Goal: Task Accomplishment & Management: Use online tool/utility

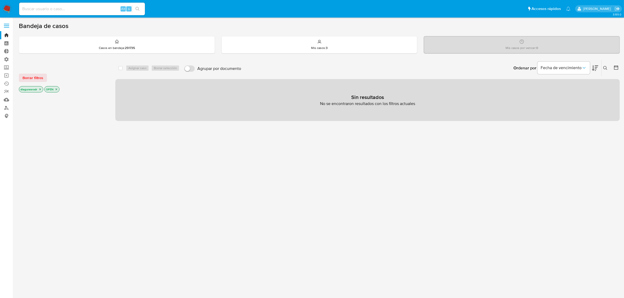
click at [97, 7] on input at bounding box center [82, 9] width 126 height 7
paste input "[PERSON_NAME], Durante el CCC de [DATE], presentamos 13 empresas sujetas de inv…"
type input "[PERSON_NAME], Durante el CCC de [DATE], presentamos 13 empresas sujetas de inv…"
click at [79, 13] on div "Alt s" at bounding box center [82, 9] width 126 height 13
click at [82, 10] on input at bounding box center [82, 9] width 126 height 7
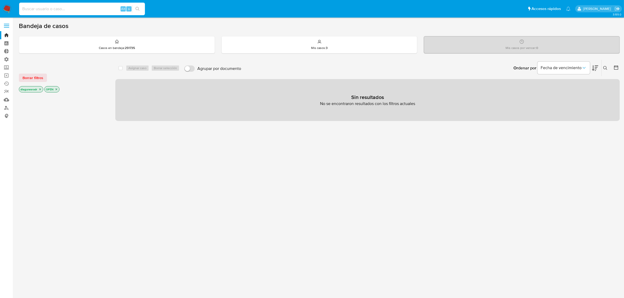
paste input "7ZCNJHtvA6u1ydsBLI5D4Ixz"
type input "7ZCNJHtvA6u1ydsBLI5D4Ixz"
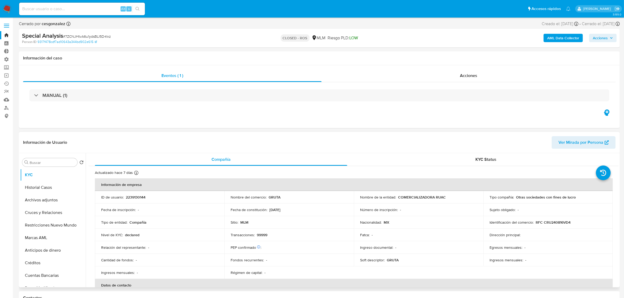
select select "10"
click at [139, 197] on p "2239130144" at bounding box center [136, 197] width 20 height 5
copy p "2239130144"
click at [93, 12] on input at bounding box center [82, 9] width 126 height 7
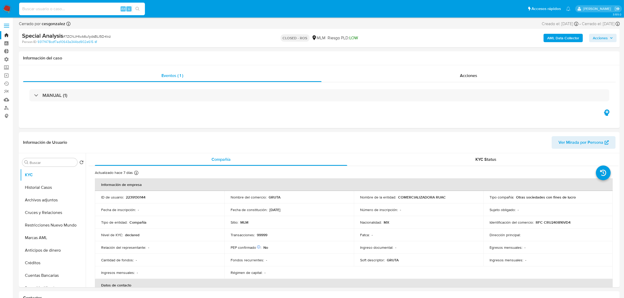
paste input "STsNfAncAGmehaKzBVQDCdcP"
type input "STsNfAncAGmehaKzBVQDCdcP"
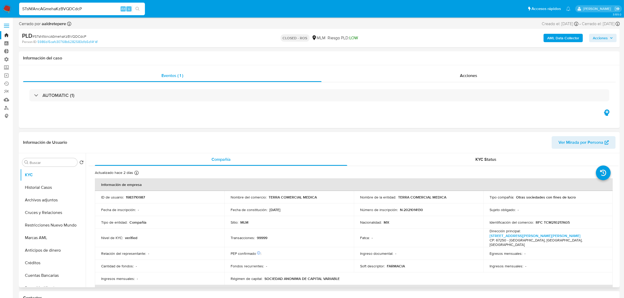
select select "10"
click at [136, 199] on p "1983710987" at bounding box center [135, 197] width 19 height 5
copy p "1983710987"
click at [70, 10] on input "STsNfAncAGmehaKzBVQDCdcP" at bounding box center [82, 9] width 126 height 7
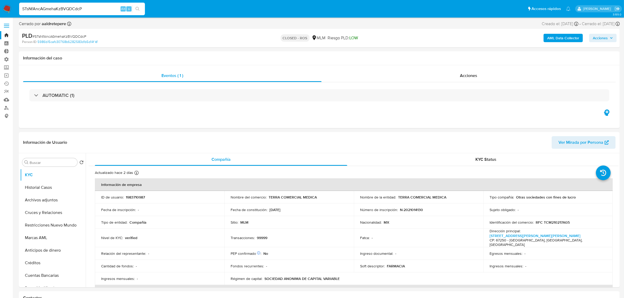
click at [70, 10] on input "STsNfAncAGmehaKzBVQDCdcP" at bounding box center [82, 9] width 126 height 7
paste input "VbgjlzwOCcYKvKtU6A0hi7Qv"
type input "VbgjlzwOCcYKvKtU6A0hi7Qv"
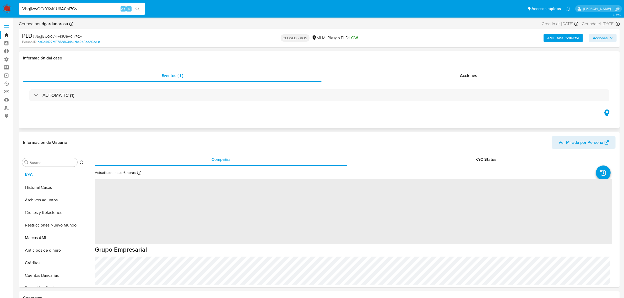
select select "10"
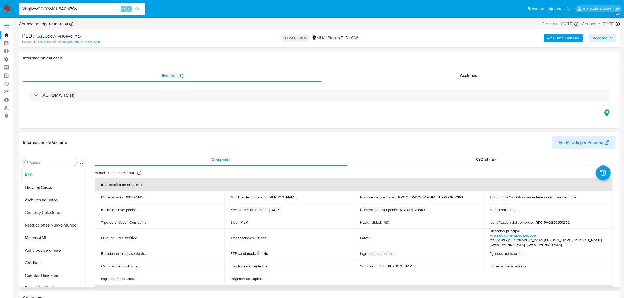
click at [139, 196] on p "1986941415" at bounding box center [135, 197] width 19 height 5
copy p "1986941415"
click at [56, 9] on input "VbgjlzwOCcYKvKtU6A0hi7Qv" at bounding box center [82, 9] width 126 height 7
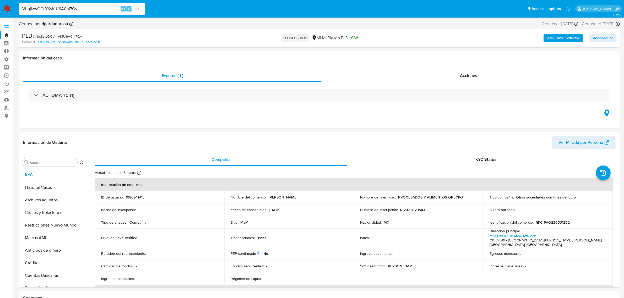
paste input "gYzKmXekTuZtqVRc8vZlzFep"
type input "gYzKmXekTuZtqVRc8vZlzFep"
select select "10"
click at [137, 198] on p "2010712760" at bounding box center [136, 197] width 20 height 5
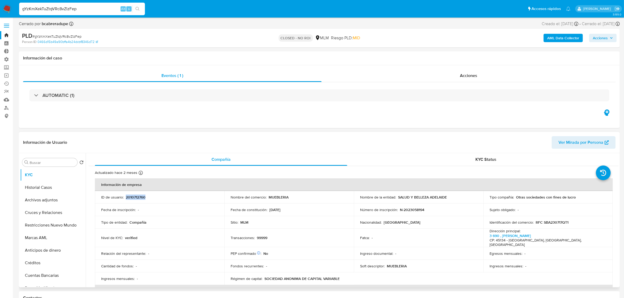
copy p "2010712760"
click at [56, 9] on input "gYzKmXekTuZtqVRc8vZlzFep" at bounding box center [82, 9] width 126 height 7
paste input "465osbbgGkVsrk0nxcQrMLtt"
type input "465osbbgGkVsrk0nxcQrMLtt"
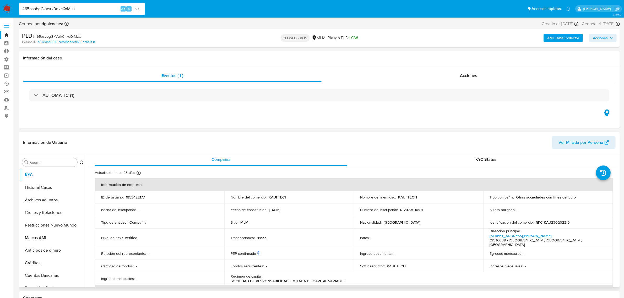
select select "10"
click at [140, 197] on p "1953422177" at bounding box center [135, 197] width 19 height 5
copy p "1953422177"
click at [70, 7] on input "465osbbgGkVsrk0nxcQrMLtt" at bounding box center [82, 9] width 126 height 7
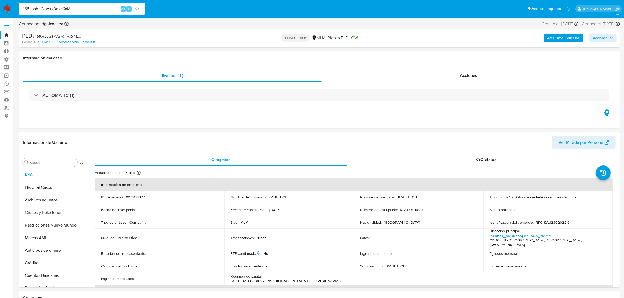
click at [70, 7] on input "465osbbgGkVsrk0nxcQrMLtt" at bounding box center [82, 9] width 126 height 7
paste input "2SGUAGxGQOes7tmOl7jlO6Gk"
type input "2SGUAGxGQOes7tmOl7jlO6Gk"
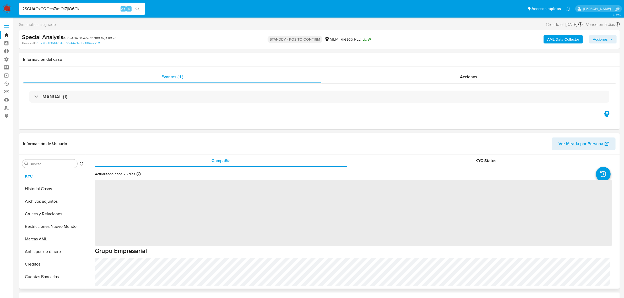
select select "10"
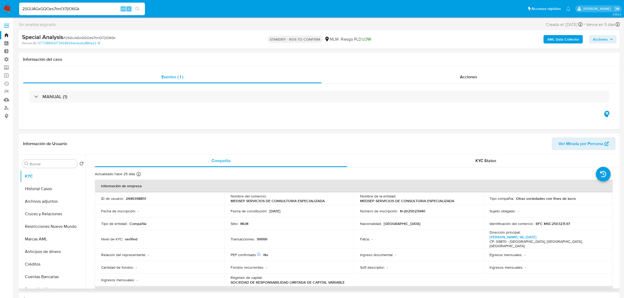
click at [143, 199] on p "2446398851" at bounding box center [136, 198] width 20 height 5
copy p "2446398851"
click at [49, 10] on input "2SGUAGxGQOes7tmOl7jlO6Gk" at bounding box center [82, 9] width 126 height 7
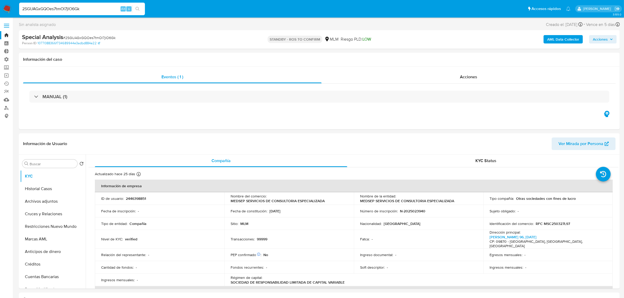
paste input "446398851"
type input "2446398851"
click at [49, 10] on input at bounding box center [82, 9] width 126 height 7
paste input "2bZ4typ3DVU0XfVZrSJHsIP5"
type input "2bZ4typ3DVU0XfVZrSJHsIP5"
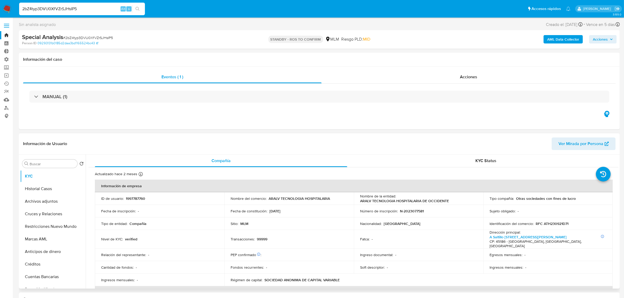
select select "10"
click at [138, 199] on p "1997787760" at bounding box center [135, 198] width 19 height 5
copy p "1997787760"
click at [45, 7] on input "2bZ4typ3DVU0XfVZrSJHsIP5" at bounding box center [82, 9] width 126 height 7
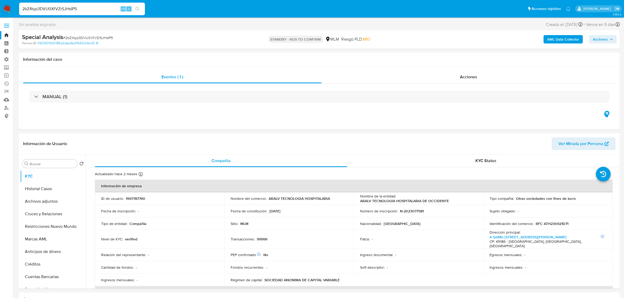
click at [45, 7] on input "2bZ4typ3DVU0XfVZrSJHsIP5" at bounding box center [82, 9] width 126 height 7
paste input "R1gMk8fR7yxKe2FFxLSO8kly"
type input "R1gMk8fR7yxKe2FFxLSO8kly"
select select "10"
click at [138, 198] on p "1995104095" at bounding box center [136, 198] width 20 height 5
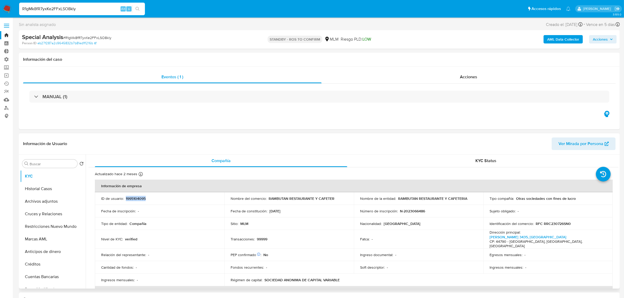
click at [138, 198] on p "1995104095" at bounding box center [136, 198] width 20 height 5
copy p "1995104095"
click at [48, 8] on input "R1gMk8fR7yxKe2FFxLSO8kly" at bounding box center [82, 9] width 126 height 7
paste input "BJZsgpz7eHLMearjqksG6KRu"
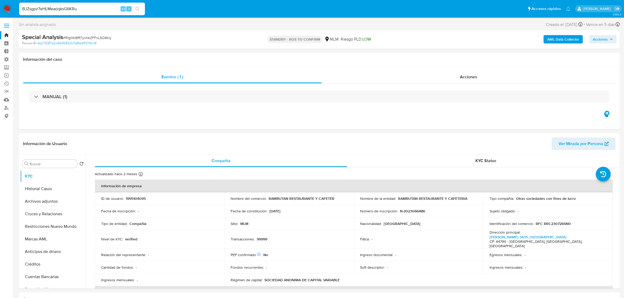
type input "BJZsgpz7eHLMearjqksG6KRu"
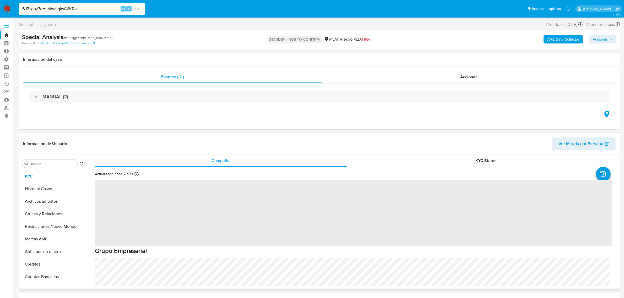
select select "10"
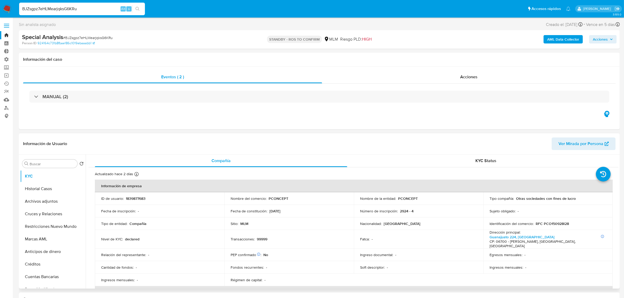
click at [138, 200] on p "1839877683" at bounding box center [136, 198] width 20 height 5
copy p "1839877683"
click at [62, 7] on input "BJZsgpz7eHLMearjqksG6KRu" at bounding box center [82, 9] width 126 height 7
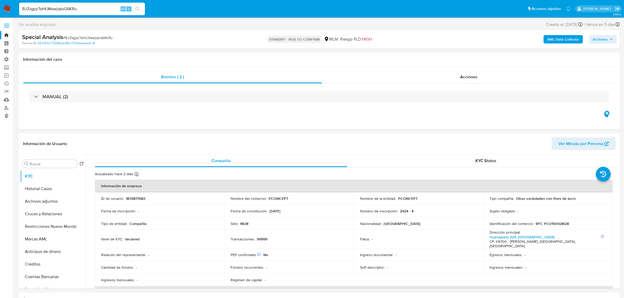
paste input "8T1g4ZMjqisqNMZRJM5GNYfm"
type input "8T1g4ZMjqisqNMZRJM5GNYfm"
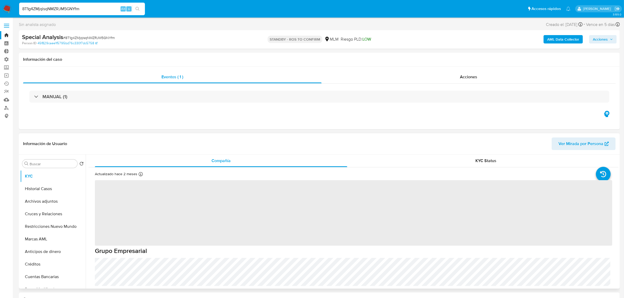
select select "10"
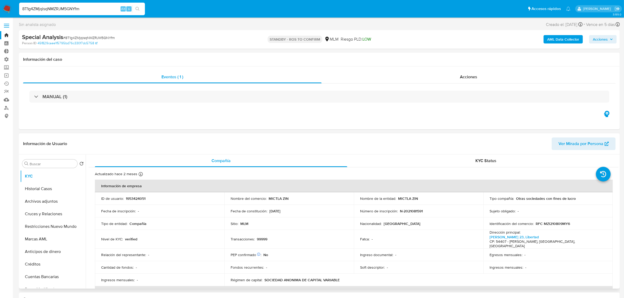
click at [138, 198] on p "1953424051" at bounding box center [136, 198] width 20 height 5
copy p "1953424051"
click at [65, 9] on input "8T1g4ZMjqisqNMZRJM5GNYfm" at bounding box center [82, 9] width 126 height 7
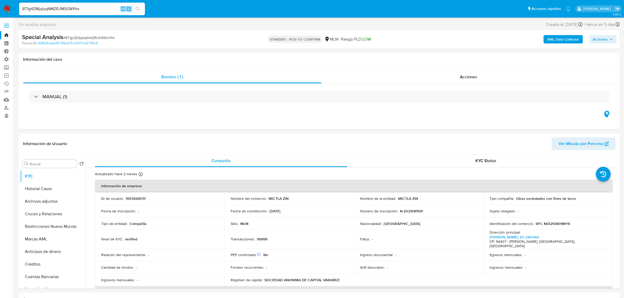
paste input "pUoJUaSjiwWx76wKoj3XajdN"
type input "pUoJUaSjiwWx76wKoj3XajdN"
select select "10"
click at [136, 200] on p "1953420603" at bounding box center [136, 198] width 21 height 5
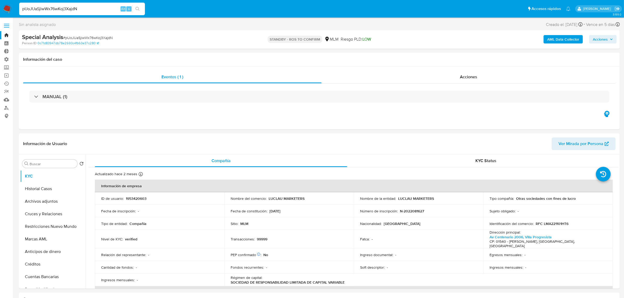
click at [52, 9] on input "pUoJUaSjiwWx76wKoj3XajdN" at bounding box center [82, 9] width 126 height 7
paste input "6WVopVf6dOdz8AYQRVMaRzUn"
type input "6WVopVf6dOdz8AYQRVMaRzUn"
click at [138, 197] on p "1842390646" at bounding box center [136, 198] width 20 height 5
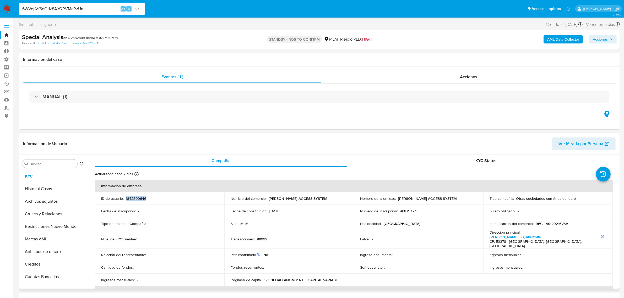
select select "10"
click at [138, 197] on p "1842390646" at bounding box center [136, 198] width 20 height 5
click at [51, 11] on input "6WVopVf6dOdz8AYQRVMaRzUn" at bounding box center [82, 9] width 126 height 7
paste input "MGyL00JMdzDaLvMSMbxXLHFq"
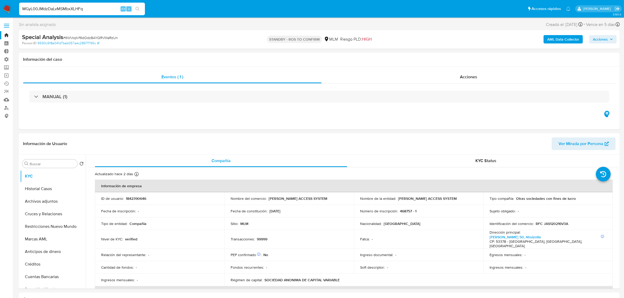
type input "MGyL00JMdzDaLvMSMbxXLHFq"
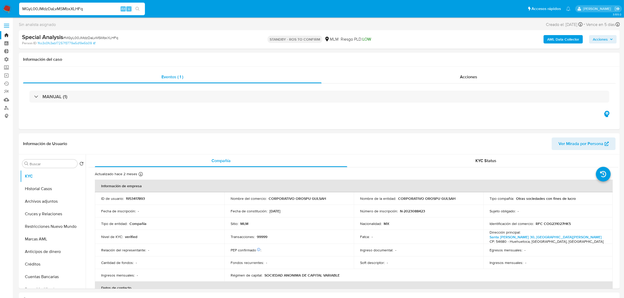
select select "10"
click at [136, 198] on p "1953417893" at bounding box center [135, 198] width 19 height 5
click at [63, 10] on input "MGyL00JMdzDaLvMSMbxXLHFq" at bounding box center [82, 9] width 126 height 7
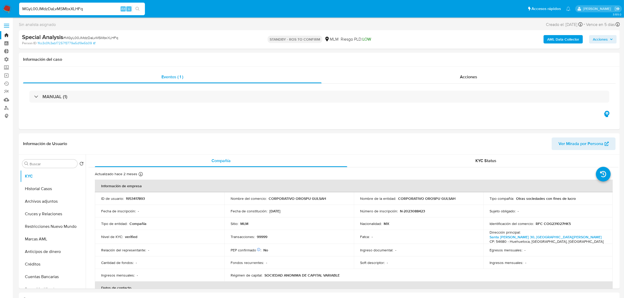
paste input "1ibMzgQwXugDv34lq1TohV1l"
type input "1ibMzgQwXugDv34lq1TohV1l"
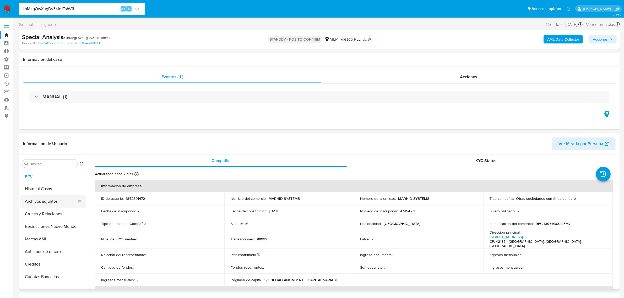
select select "10"
click at [138, 199] on p "1842391472" at bounding box center [135, 198] width 19 height 5
click at [50, 7] on input "1ibMzgQwXugDv34lq1TohV1l" at bounding box center [82, 9] width 126 height 7
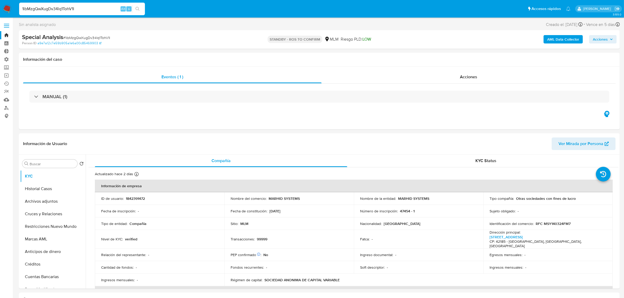
paste input "EkIEST8ieYfhWCX4XW0jjyvT"
type input "EkIEST8ieYfhWCX4XW0jjyvT"
select select "10"
click at [133, 198] on p "1842391492" at bounding box center [135, 198] width 19 height 5
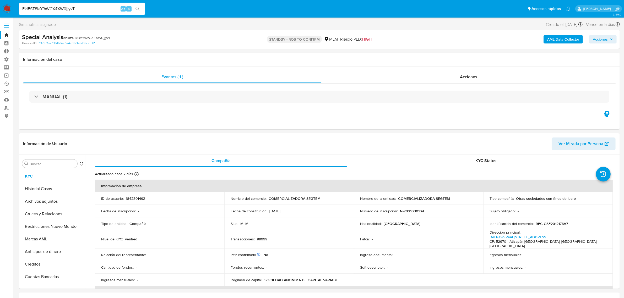
click at [54, 6] on input "EkIEST8ieYfhWCX4XW0jjyvT" at bounding box center [82, 9] width 126 height 7
paste input "WZHYVYwJuBDrcHOSTmthvCeE"
type input "WZHYVYwJuBDrcHOSTmthvCeE"
select select "10"
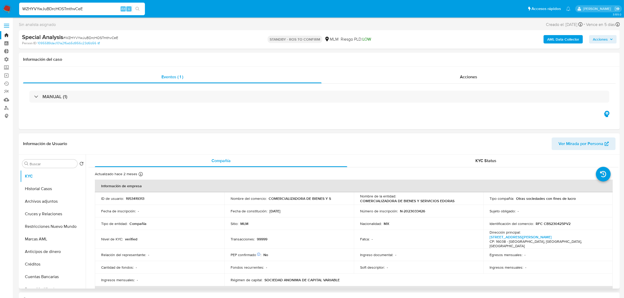
click at [136, 200] on p "1953419313" at bounding box center [135, 198] width 19 height 5
click at [9, 26] on label at bounding box center [6, 25] width 13 height 11
click at [0, 0] on input "checkbox" at bounding box center [0, 0] width 0 height 0
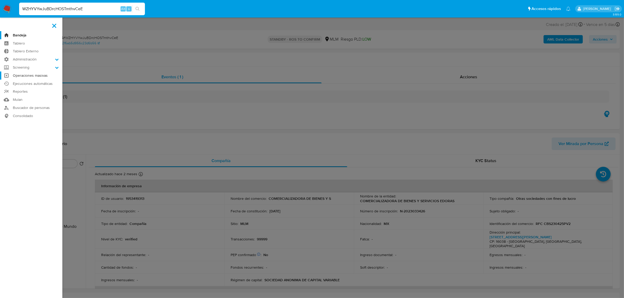
click at [28, 77] on link "Operaciones masivas" at bounding box center [31, 76] width 62 height 8
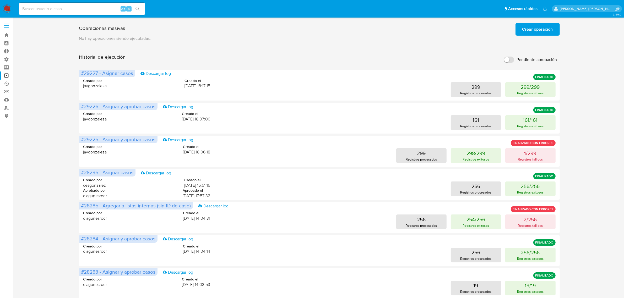
click at [533, 31] on span "Crear operación" at bounding box center [538, 30] width 31 height 12
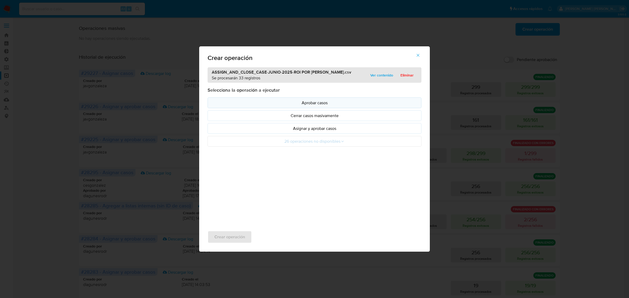
click at [326, 103] on p "Aprobar casos" at bounding box center [314, 103] width 205 height 6
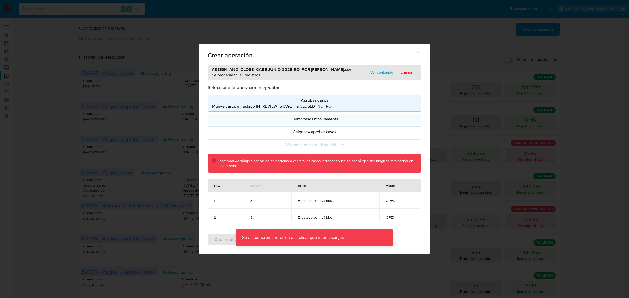
click at [326, 117] on p "Cerrar casos masivamente" at bounding box center [314, 119] width 205 height 6
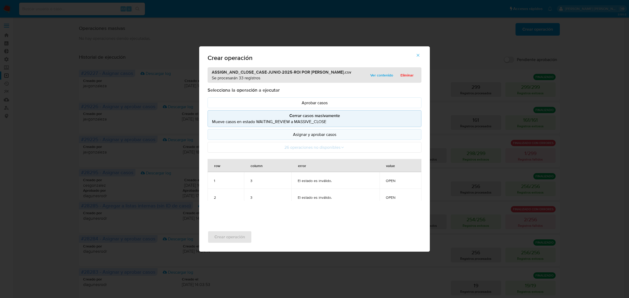
click at [327, 132] on button "Asignar y aprobar casos" at bounding box center [315, 134] width 214 height 11
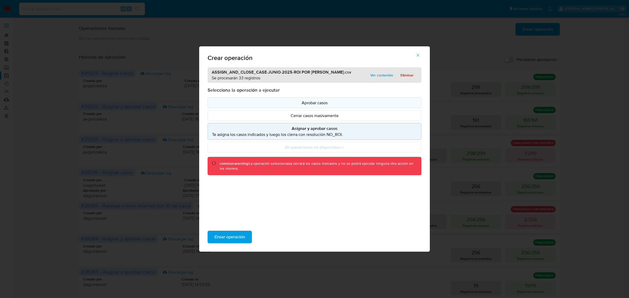
click at [315, 103] on p "Aprobar casos" at bounding box center [314, 103] width 205 height 6
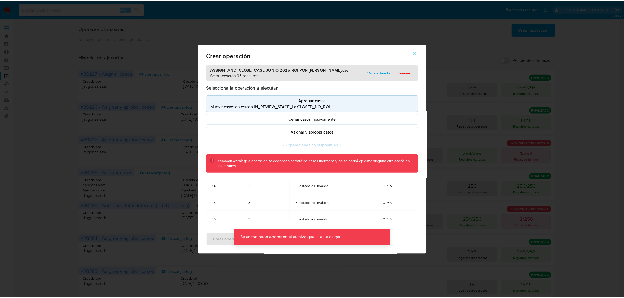
scroll to position [262, 0]
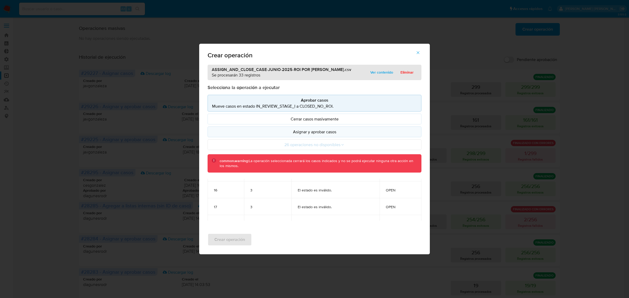
click at [340, 130] on p "Asignar y aprobar casos" at bounding box center [314, 132] width 205 height 6
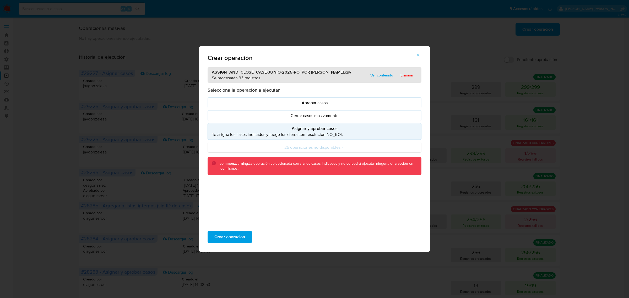
click at [417, 57] on icon "button" at bounding box center [418, 55] width 5 height 5
